Goal: Browse casually

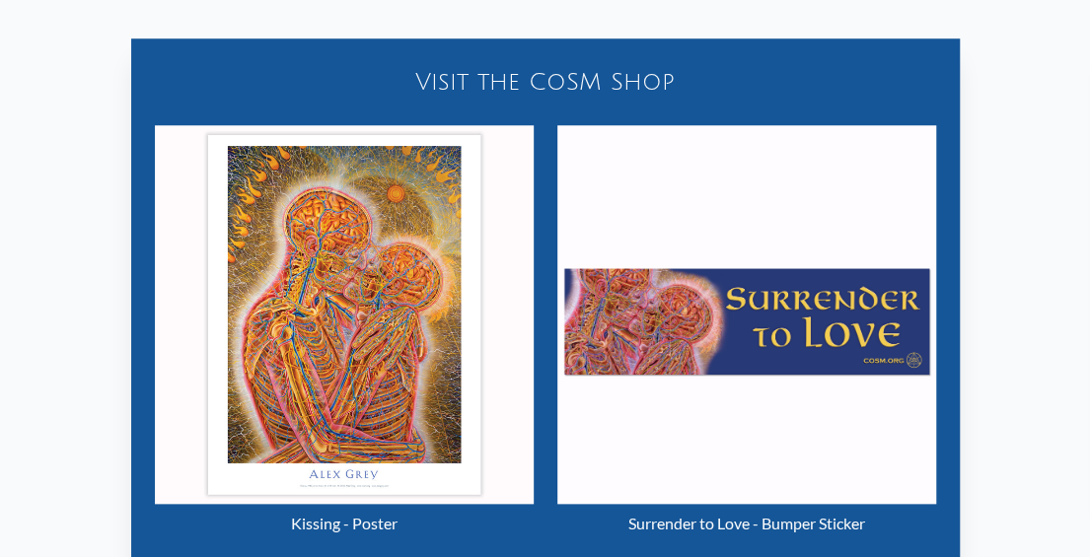
scroll to position [724, 0]
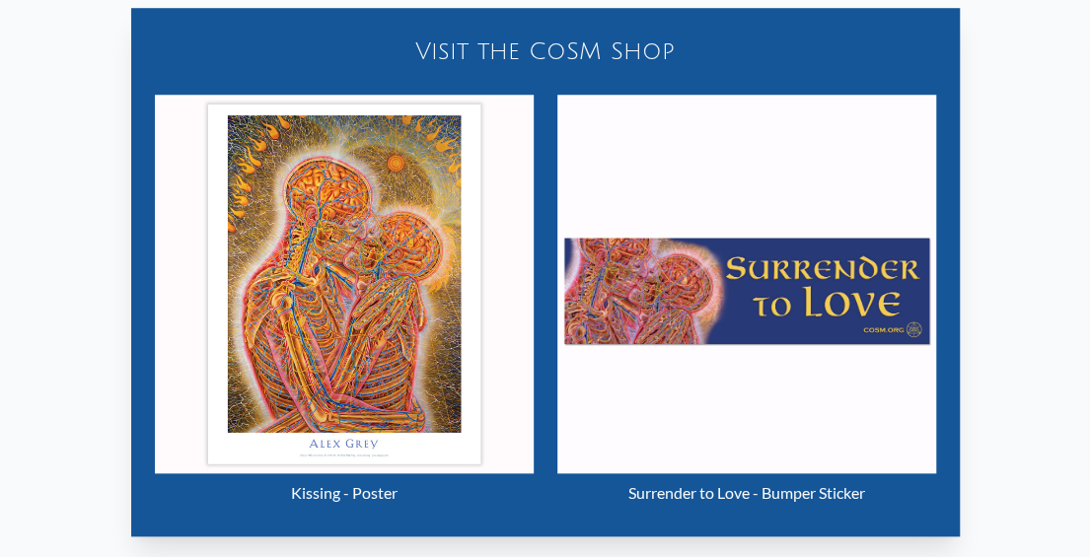
click at [375, 342] on img "11 / 133" at bounding box center [344, 284] width 379 height 379
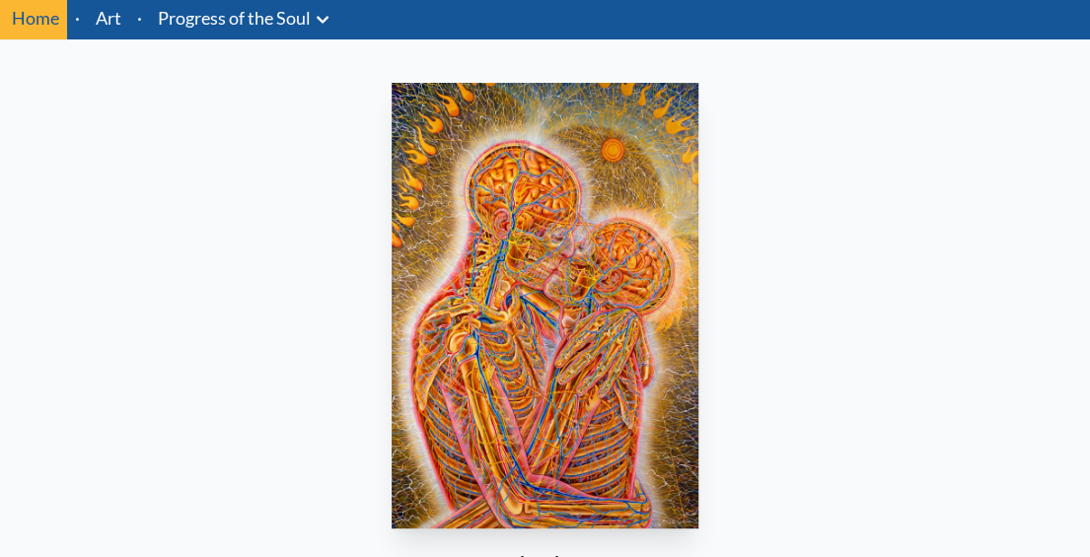
scroll to position [99, 0]
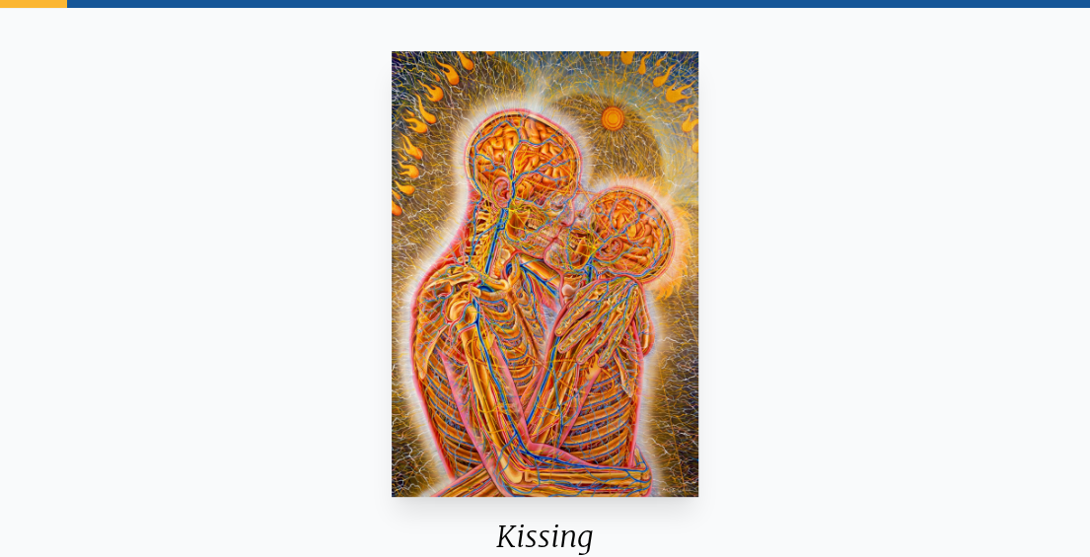
click at [641, 332] on img "11 / 133" at bounding box center [545, 274] width 307 height 446
click at [580, 323] on img "11 / 133" at bounding box center [545, 274] width 307 height 446
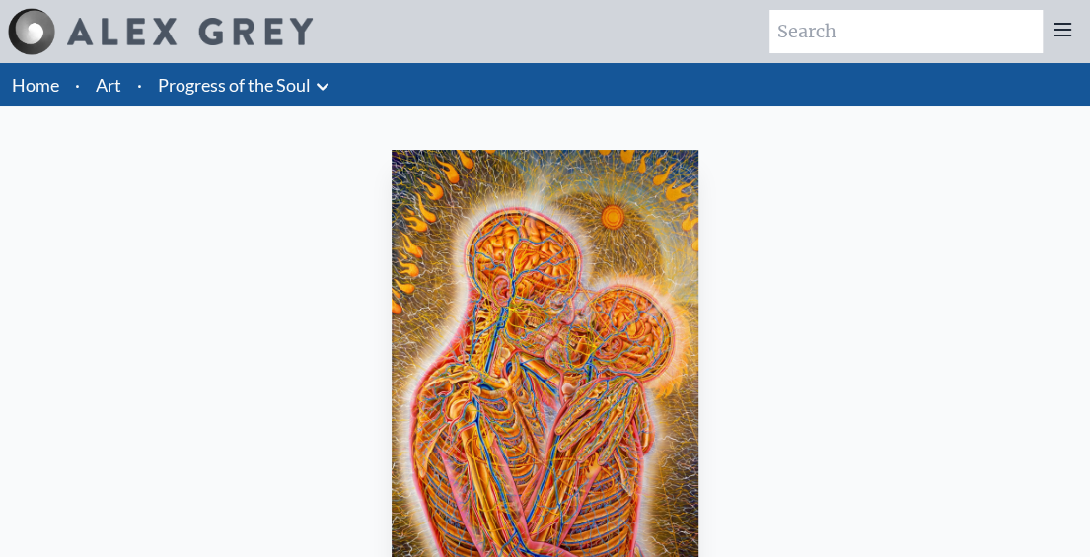
click at [574, 338] on img "11 / 133" at bounding box center [545, 373] width 307 height 446
